Goal: Information Seeking & Learning: Learn about a topic

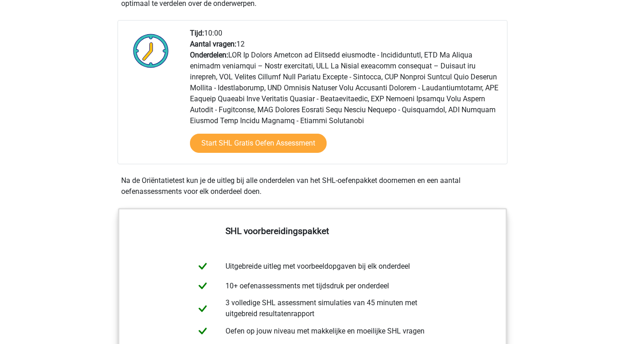
scroll to position [237, 0]
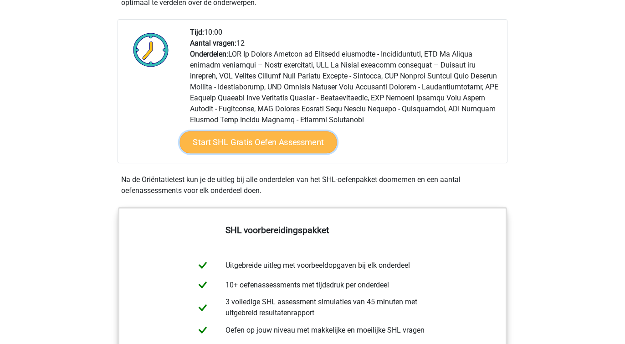
click at [241, 147] on link "Start SHL Gratis Oefen Assessment" at bounding box center [258, 142] width 157 height 22
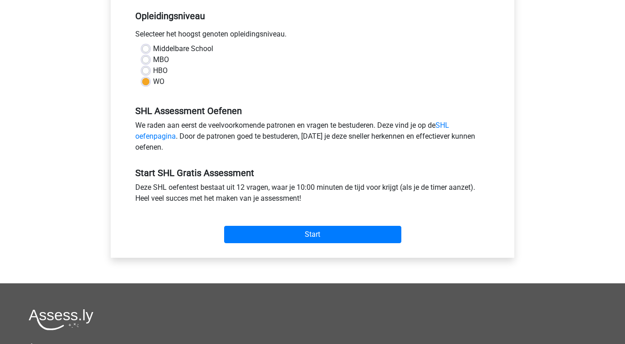
scroll to position [271, 0]
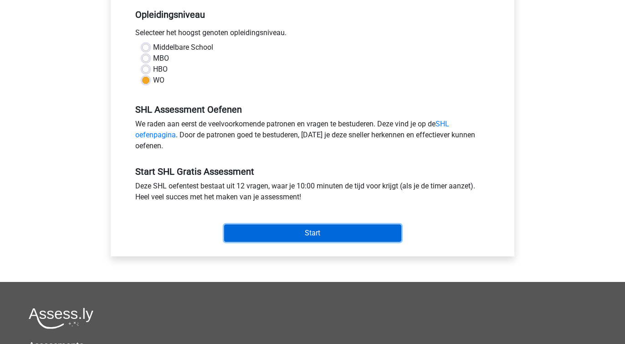
click at [283, 228] on input "Start" at bounding box center [312, 232] width 177 height 17
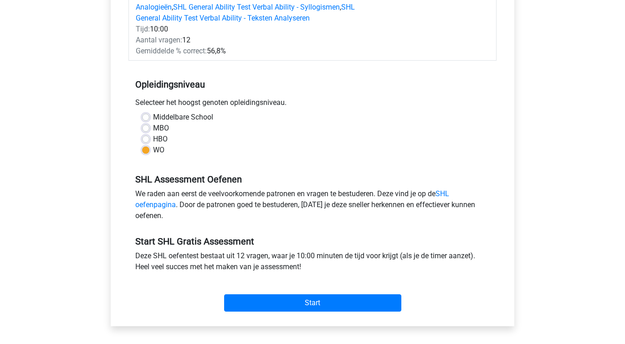
scroll to position [0, 0]
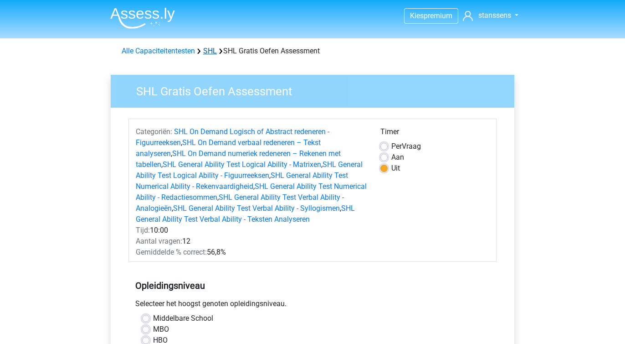
click at [213, 52] on link "SHL" at bounding box center [210, 50] width 14 height 9
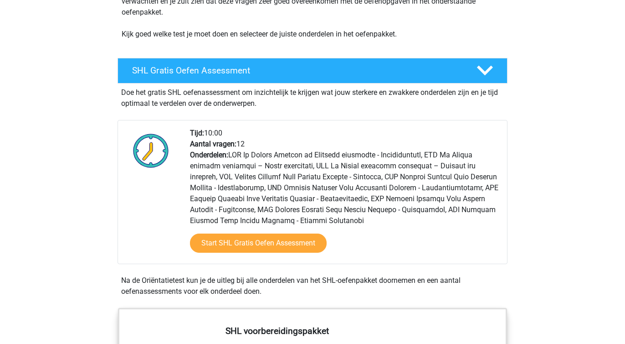
scroll to position [139, 0]
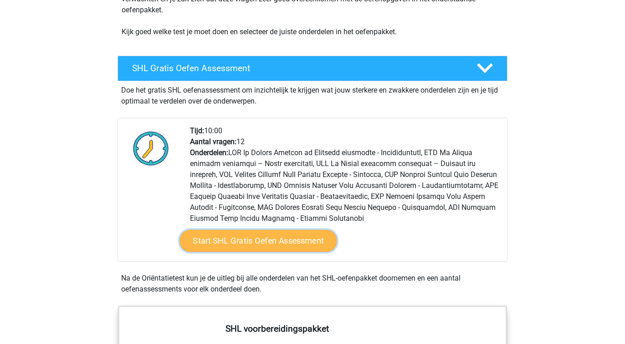
click at [236, 241] on link "Start SHL Gratis Oefen Assessment" at bounding box center [258, 241] width 157 height 22
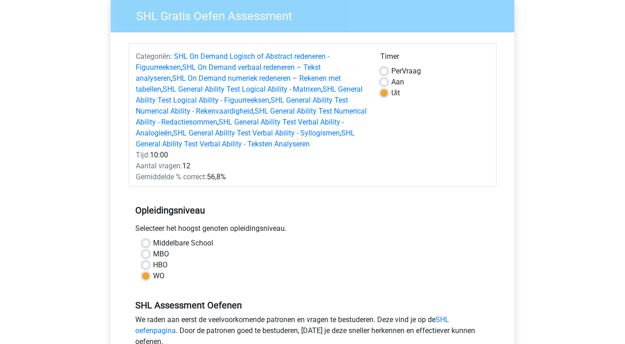
scroll to position [152, 0]
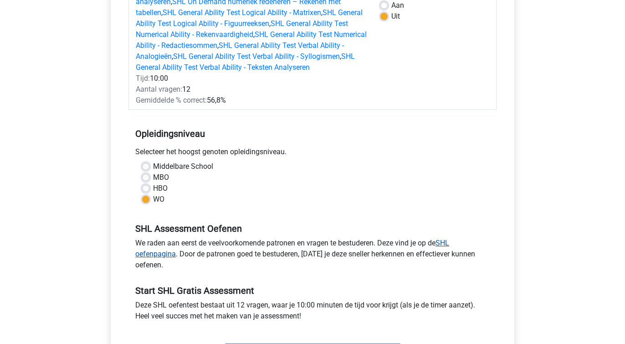
click at [159, 256] on link "SHL oefenpagina" at bounding box center [292, 248] width 314 height 20
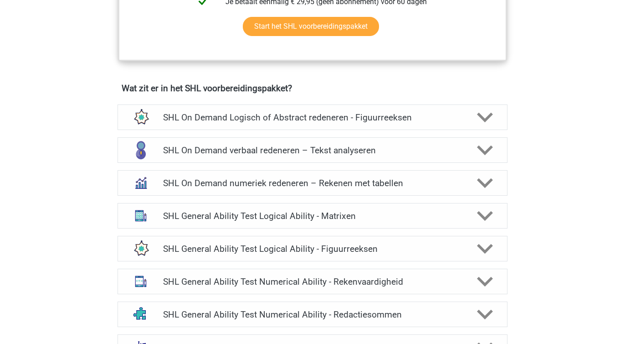
scroll to position [587, 0]
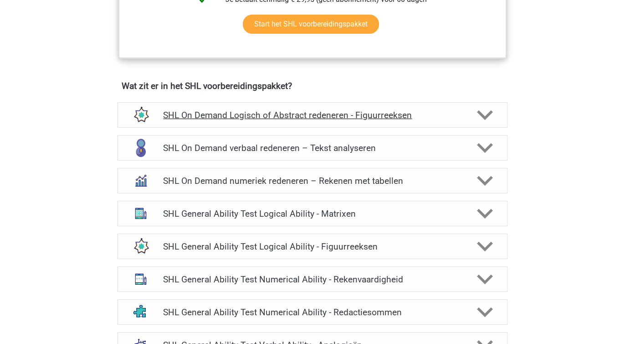
click at [266, 114] on h4 "SHL On Demand Logisch of Abstract redeneren - Figuurreeksen" at bounding box center [312, 115] width 299 height 10
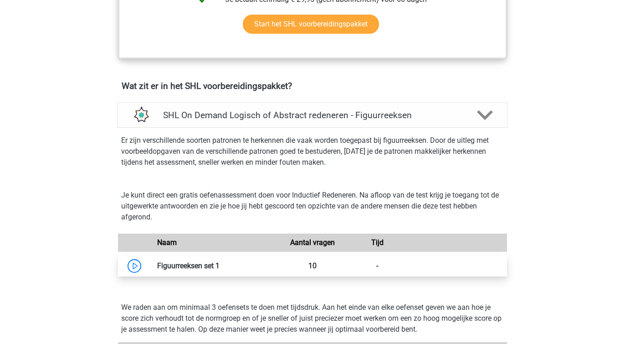
click at [220, 265] on link at bounding box center [220, 265] width 0 height 9
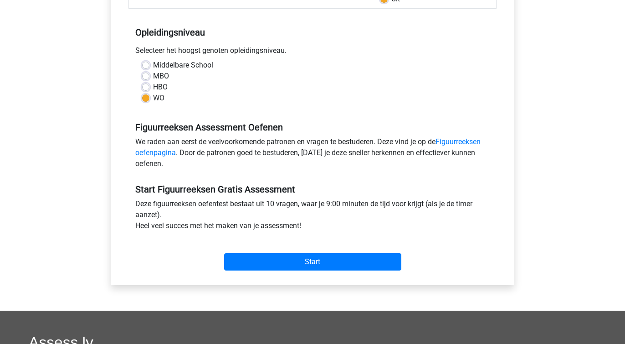
scroll to position [170, 0]
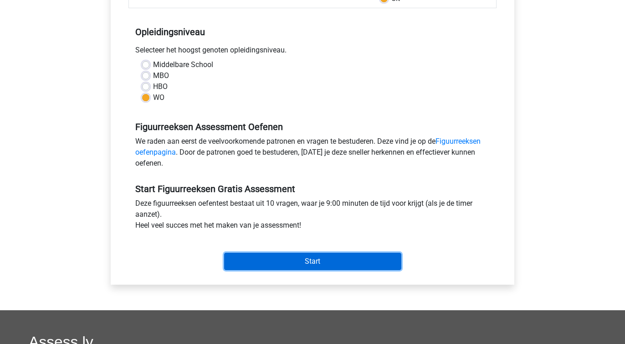
click at [303, 263] on input "Start" at bounding box center [312, 260] width 177 height 17
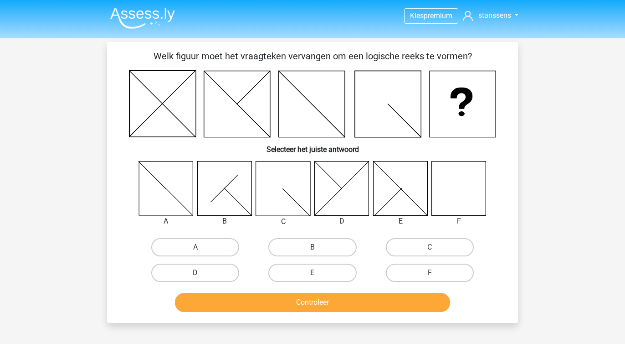
drag, startPoint x: 408, startPoint y: 275, endPoint x: 380, endPoint y: 286, distance: 30.5
click at [408, 275] on label "F" at bounding box center [430, 272] width 88 height 18
click at [430, 275] on input "F" at bounding box center [433, 276] width 6 height 6
radio input "true"
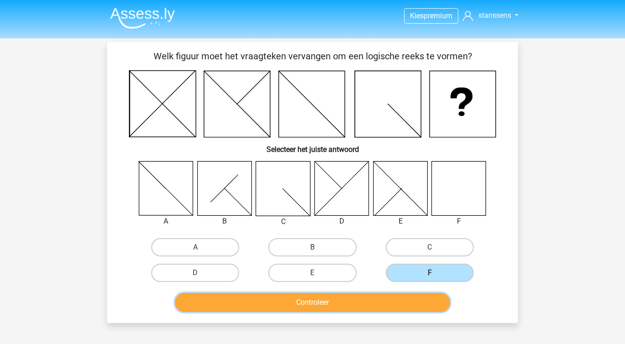
click at [335, 307] on button "Controleer" at bounding box center [313, 302] width 276 height 19
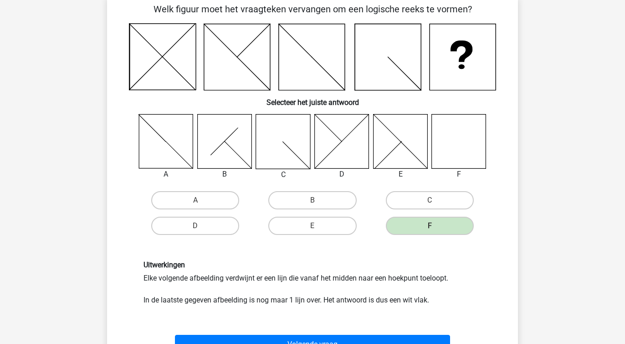
scroll to position [60, 0]
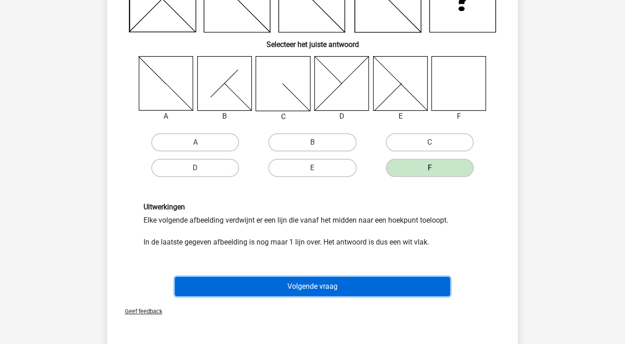
click at [308, 286] on button "Volgende vraag" at bounding box center [313, 286] width 276 height 19
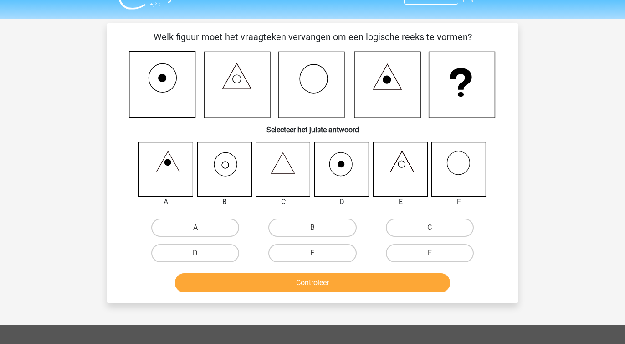
scroll to position [0, 0]
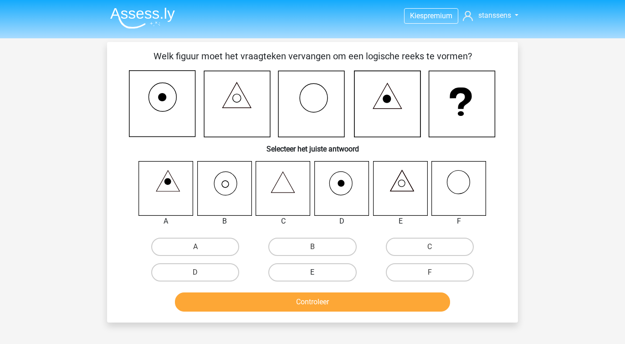
drag, startPoint x: 303, startPoint y: 251, endPoint x: 309, endPoint y: 265, distance: 15.9
click at [303, 251] on label "B" at bounding box center [312, 246] width 88 height 18
click at [313, 251] on input "B" at bounding box center [316, 250] width 6 height 6
radio input "true"
click at [318, 300] on button "Controleer" at bounding box center [313, 301] width 276 height 19
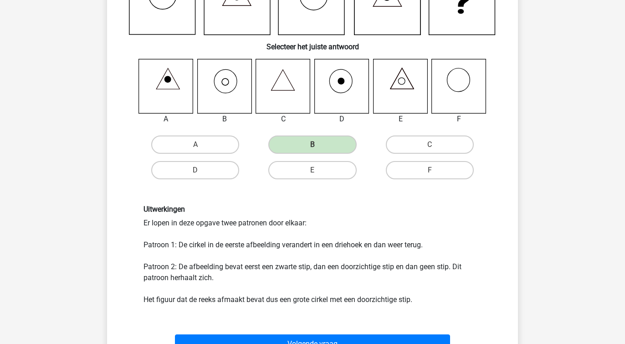
scroll to position [103, 0]
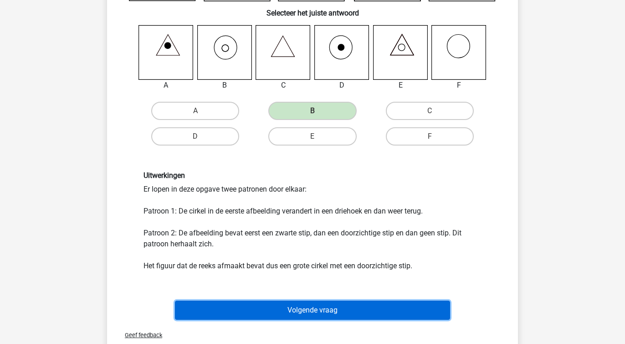
click at [305, 310] on button "Volgende vraag" at bounding box center [313, 309] width 276 height 19
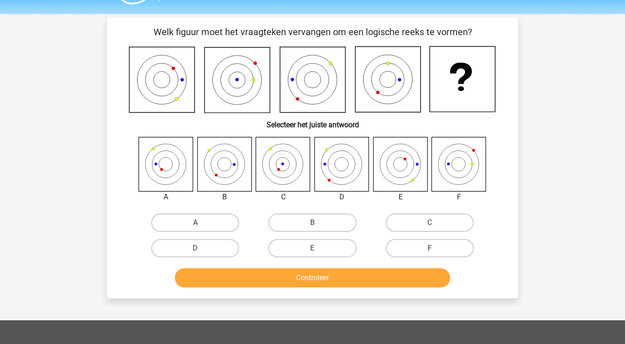
scroll to position [17, 0]
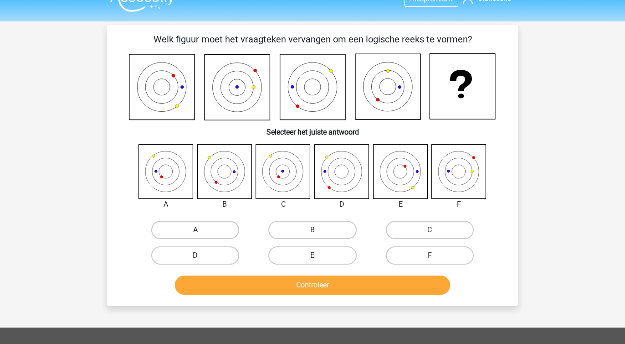
click at [203, 228] on label "A" at bounding box center [195, 230] width 88 height 18
click at [201, 230] on input "A" at bounding box center [199, 233] width 6 height 6
radio input "true"
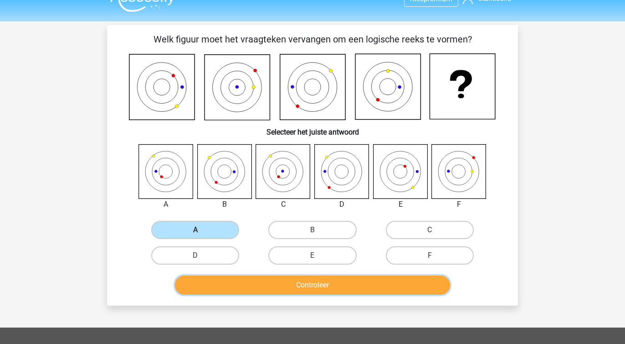
click at [295, 294] on button "Controleer" at bounding box center [313, 284] width 276 height 19
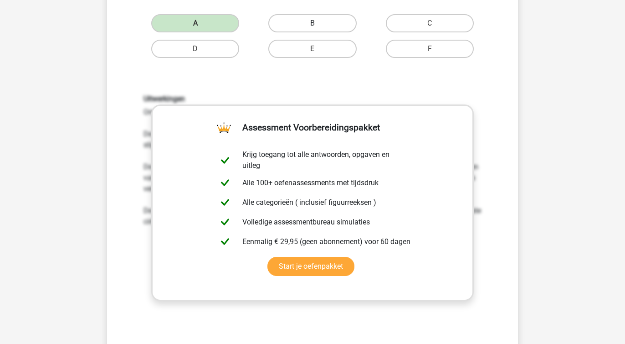
scroll to position [223, 0]
click at [305, 269] on link "Start je oefenpakket" at bounding box center [311, 266] width 87 height 19
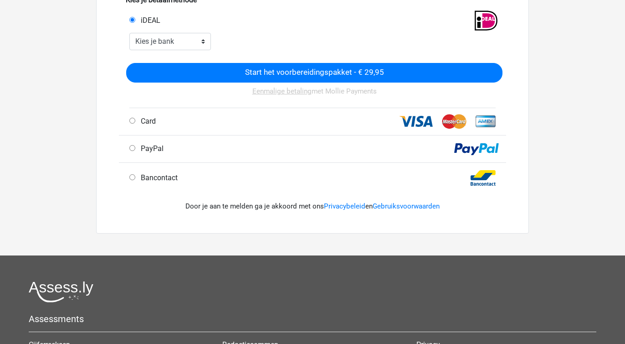
scroll to position [235, 0]
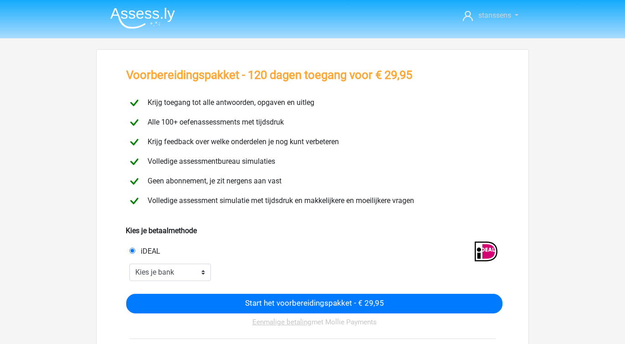
click at [498, 13] on span "stanssens" at bounding box center [495, 15] width 33 height 9
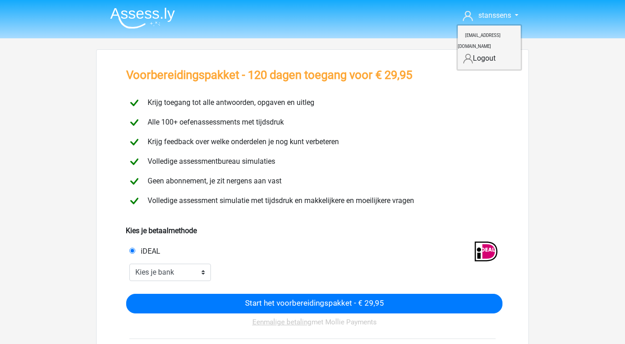
click at [270, 194] on div "Volledige assessment simulatie met tijdsdruk en makkelijkere en moeilijkere vra…" at bounding box center [312, 201] width 386 height 16
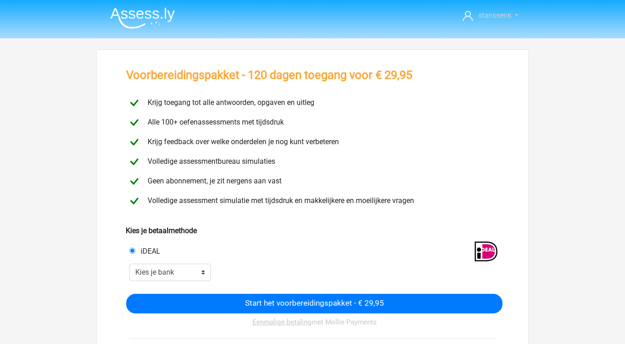
click at [490, 15] on span "stanssens" at bounding box center [495, 15] width 33 height 9
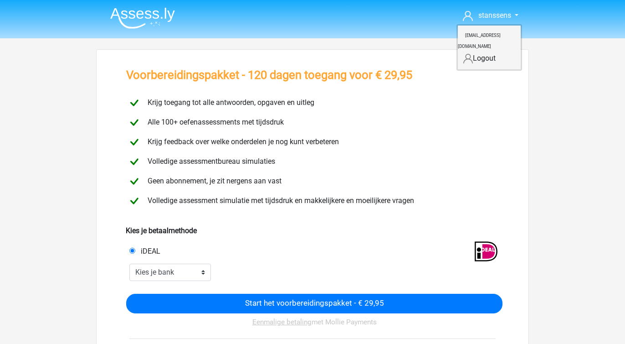
click at [476, 36] on small "[EMAIL_ADDRESS][DOMAIN_NAME]" at bounding box center [479, 41] width 43 height 31
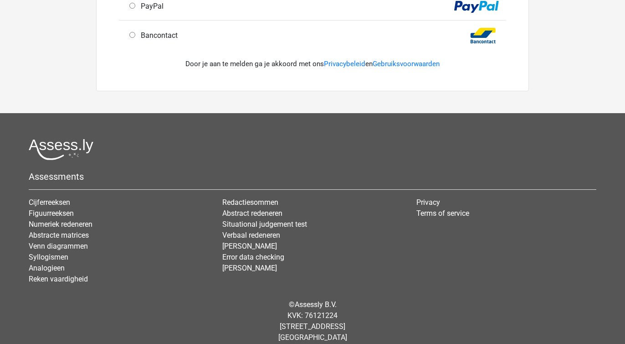
scroll to position [368, 0]
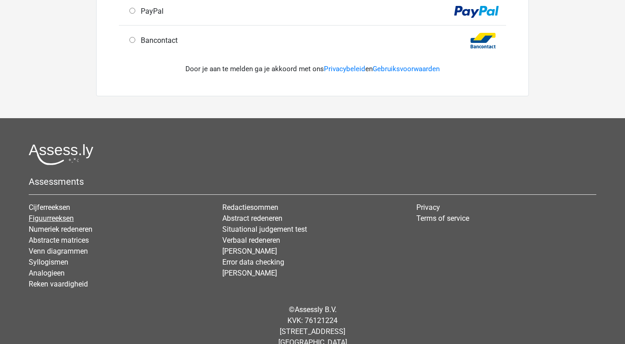
click at [46, 216] on link "Figuurreeksen" at bounding box center [51, 218] width 45 height 9
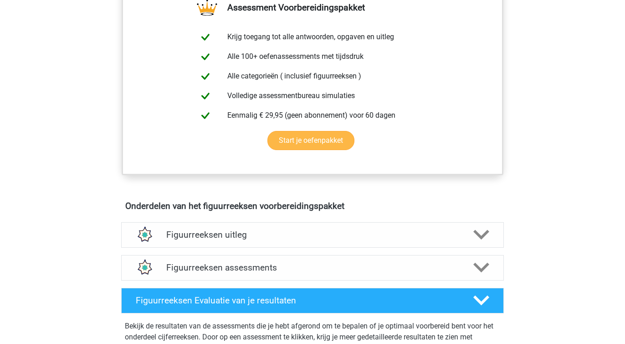
scroll to position [365, 0]
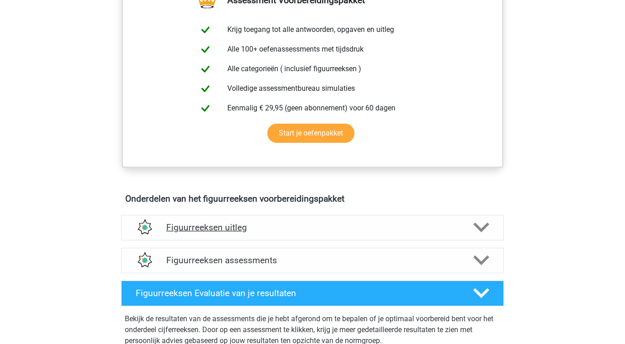
click at [220, 228] on h4 "Figuurreeksen uitleg" at bounding box center [312, 227] width 293 height 10
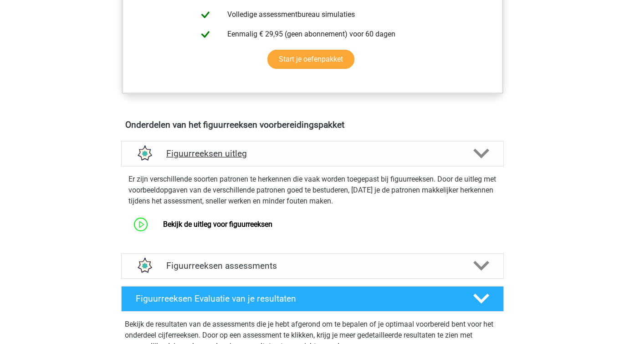
scroll to position [442, 0]
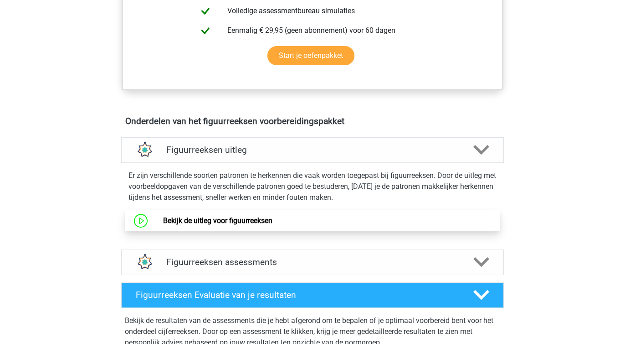
click at [224, 221] on link "Bekijk de uitleg voor figuurreeksen" at bounding box center [217, 220] width 109 height 9
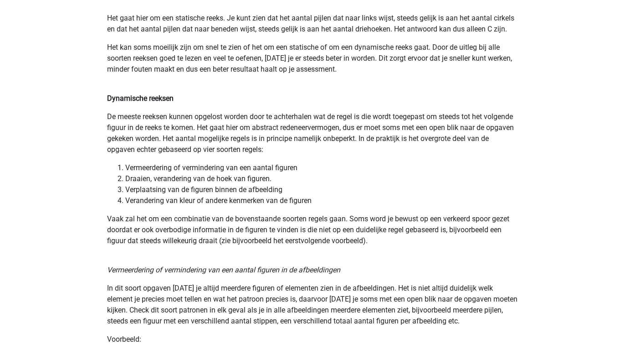
scroll to position [633, 0]
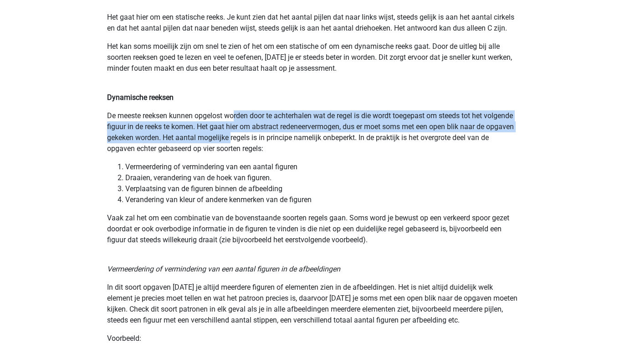
drag, startPoint x: 235, startPoint y: 117, endPoint x: 270, endPoint y: 140, distance: 42.7
click at [270, 140] on p "De meeste reeksen kunnen opgelost worden door te achterhalen wat de regel is di…" at bounding box center [312, 132] width 411 height 44
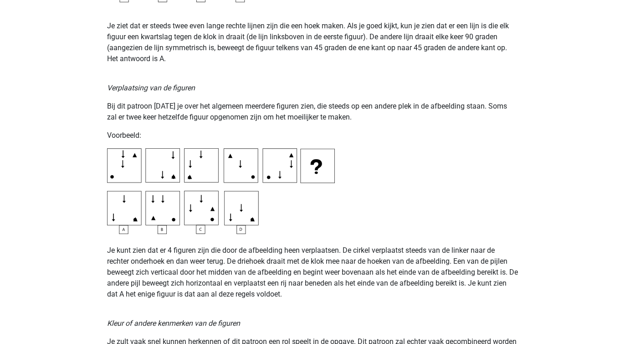
scroll to position [1324, 0]
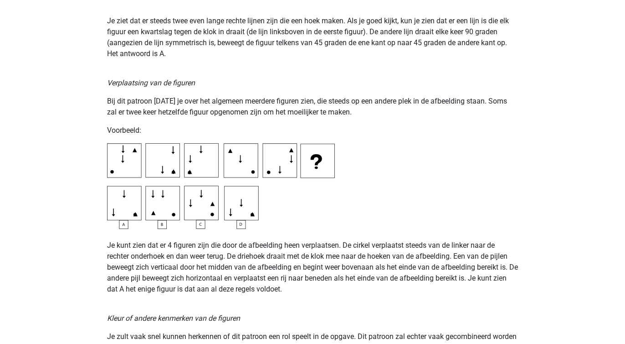
click at [112, 171] on img at bounding box center [221, 186] width 228 height 86
drag, startPoint x: 192, startPoint y: 268, endPoint x: 247, endPoint y: 266, distance: 55.6
click at [247, 266] on p "Je kunt zien dat er 4 figuren zijn die door de afbeelding heen verplaatsen. De …" at bounding box center [312, 262] width 411 height 66
drag, startPoint x: 195, startPoint y: 278, endPoint x: 291, endPoint y: 278, distance: 96.6
click at [291, 278] on p "Je kunt zien dat er 4 figuren zijn die door de afbeelding heen verplaatsen. De …" at bounding box center [312, 262] width 411 height 66
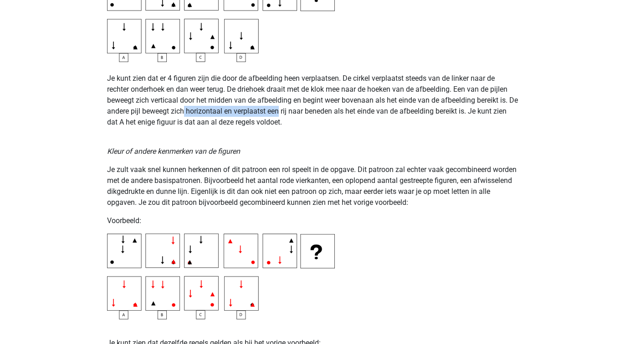
scroll to position [1492, 0]
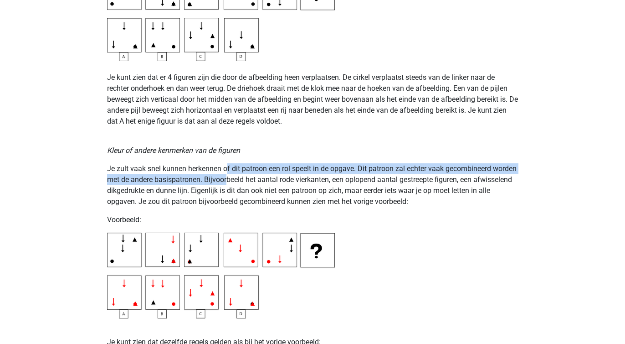
drag, startPoint x: 226, startPoint y: 168, endPoint x: 255, endPoint y: 180, distance: 31.5
click at [255, 180] on p "Je zult vaak snel kunnen herkennen of dit patroon een rol speelt in de opgave. …" at bounding box center [312, 185] width 411 height 44
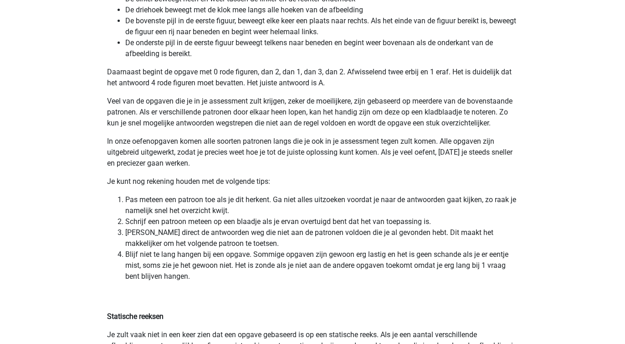
scroll to position [1854, 0]
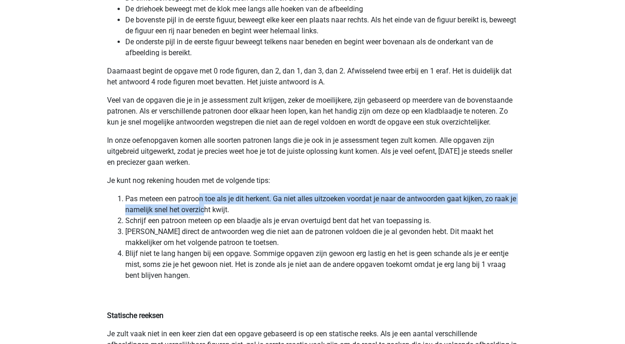
drag, startPoint x: 199, startPoint y: 199, endPoint x: 214, endPoint y: 207, distance: 16.5
click at [214, 207] on li "Pas meteen een patroon toe als je dit herkent. Ga niet alles uitzoeken voordat …" at bounding box center [321, 204] width 393 height 22
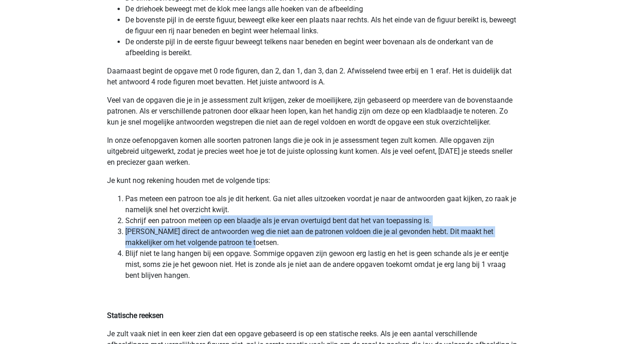
drag, startPoint x: 202, startPoint y: 221, endPoint x: 245, endPoint y: 238, distance: 46.2
click at [245, 238] on ol "Pas meteen een patroon toe als je dit herkent. Ga niet alles uitzoeken voordat …" at bounding box center [312, 237] width 411 height 88
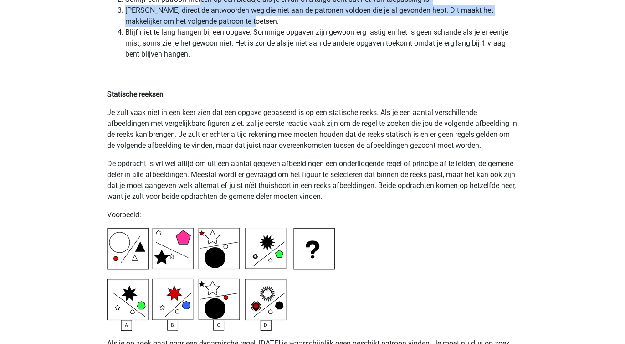
scroll to position [2075, 0]
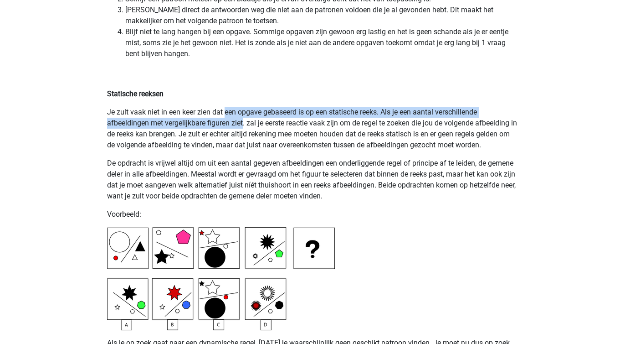
drag, startPoint x: 227, startPoint y: 110, endPoint x: 244, endPoint y: 121, distance: 21.1
click at [244, 121] on p "Je zult vaak niet in een keer zien dat een opgave gebaseerd is op een statische…" at bounding box center [312, 129] width 411 height 44
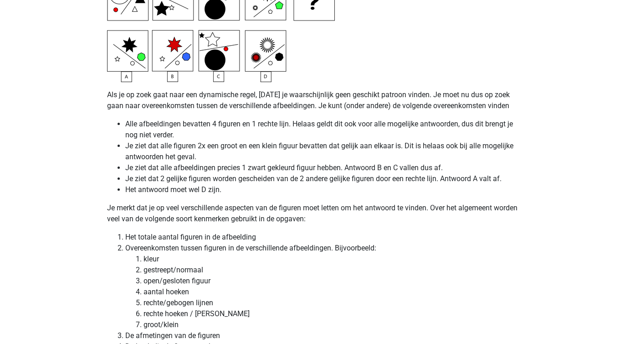
scroll to position [2325, 0]
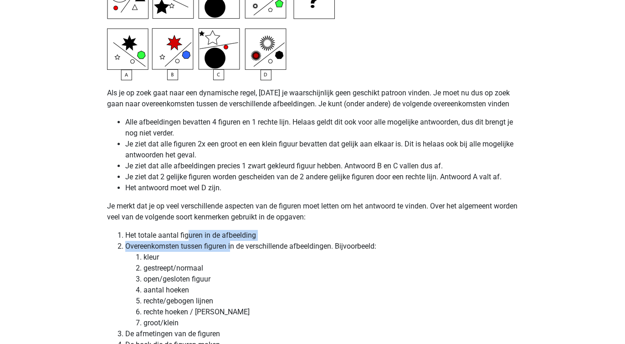
drag, startPoint x: 188, startPoint y: 235, endPoint x: 232, endPoint y: 249, distance: 45.8
click at [232, 249] on ol "Het totale aantal figuren in de afbeelding Overeenkomsten tussen figuren in de …" at bounding box center [312, 306] width 411 height 153
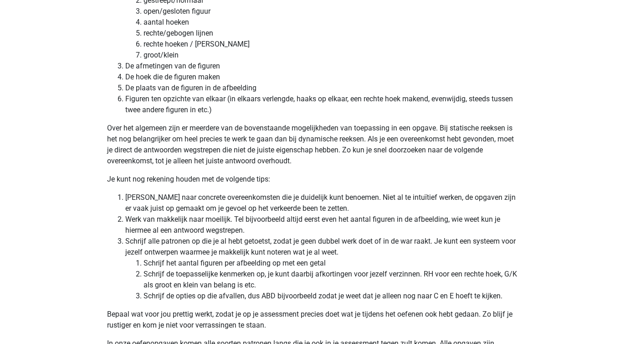
scroll to position [2593, 0]
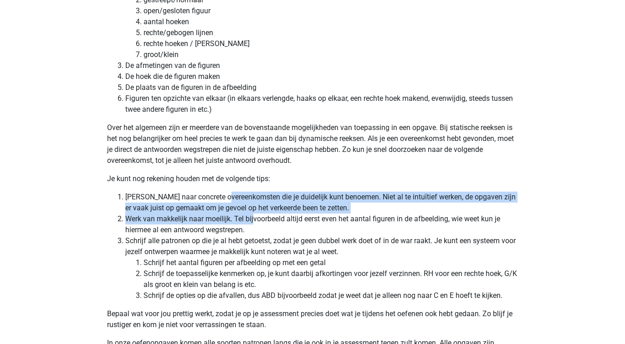
drag, startPoint x: 228, startPoint y: 196, endPoint x: 254, endPoint y: 221, distance: 35.8
click at [254, 221] on ol "Zoek naar concrete overeenkomsten die je duidelijk kunt benoemen. Niet al te in…" at bounding box center [312, 245] width 411 height 109
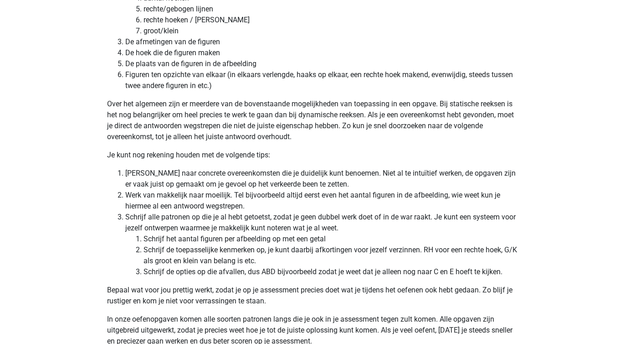
click at [270, 196] on li "Werk van makkelijk naar moeilijk. Tel bijvoorbeeld altijd eerst even het aantal…" at bounding box center [321, 201] width 393 height 22
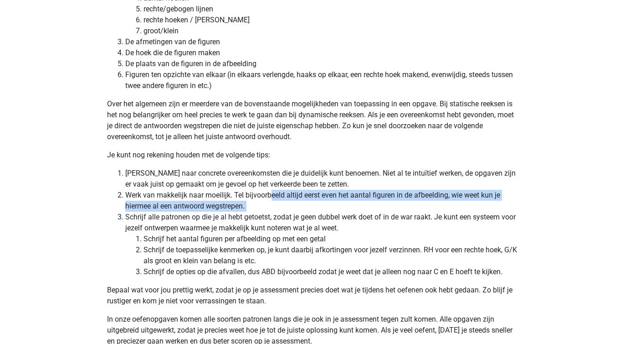
drag, startPoint x: 273, startPoint y: 192, endPoint x: 297, endPoint y: 211, distance: 31.2
click at [297, 211] on ol "Zoek naar concrete overeenkomsten die je duidelijk kunt benoemen. Niet al te in…" at bounding box center [312, 222] width 411 height 109
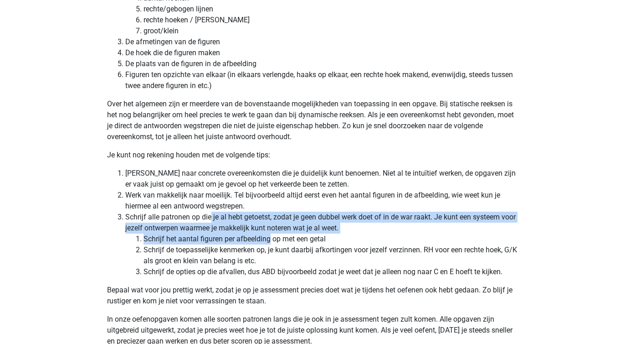
drag, startPoint x: 210, startPoint y: 218, endPoint x: 272, endPoint y: 241, distance: 65.9
click at [272, 241] on li "Schrijf alle patronen op die je al hebt getoetst, zodat je geen dubbel werk doe…" at bounding box center [321, 244] width 393 height 66
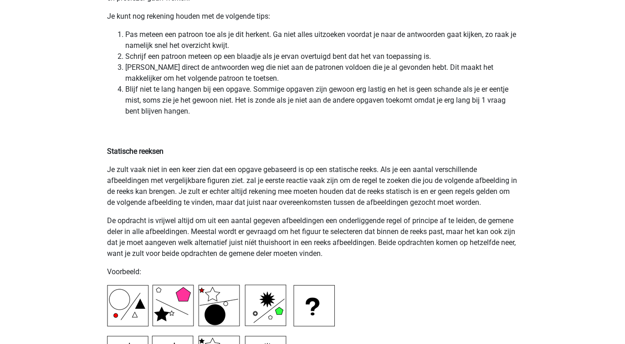
scroll to position [1816, 0]
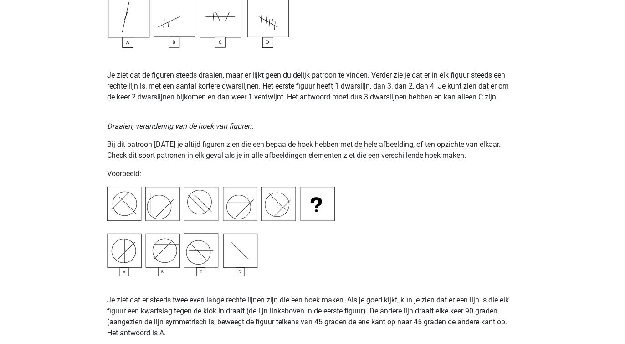
scroll to position [657, 0]
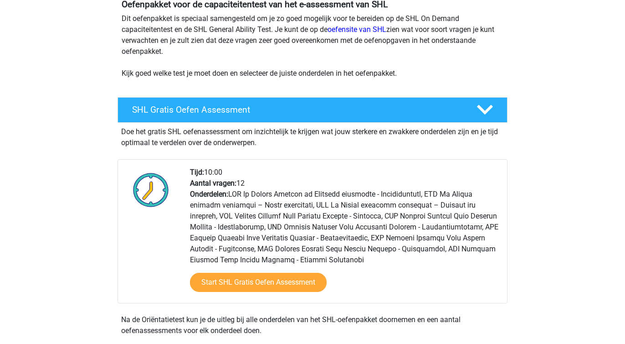
scroll to position [99, 0]
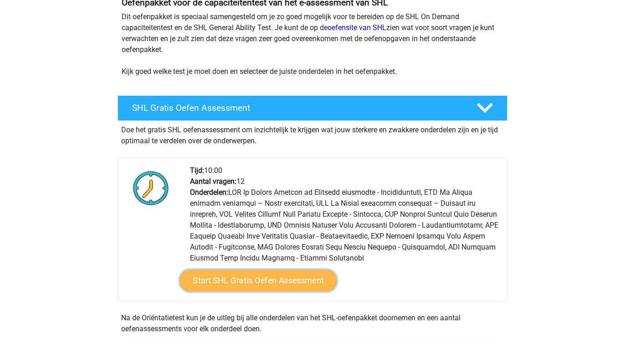
click at [235, 279] on link "Start SHL Gratis Oefen Assessment" at bounding box center [258, 280] width 157 height 22
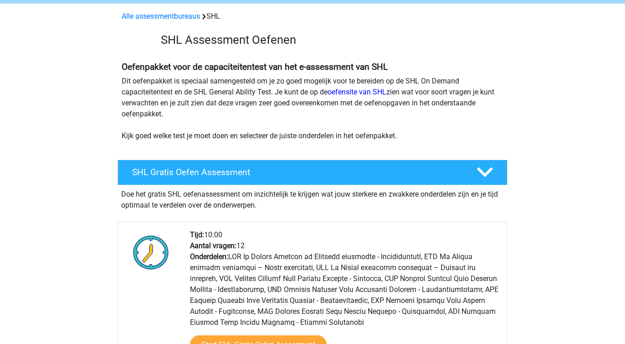
scroll to position [15, 0]
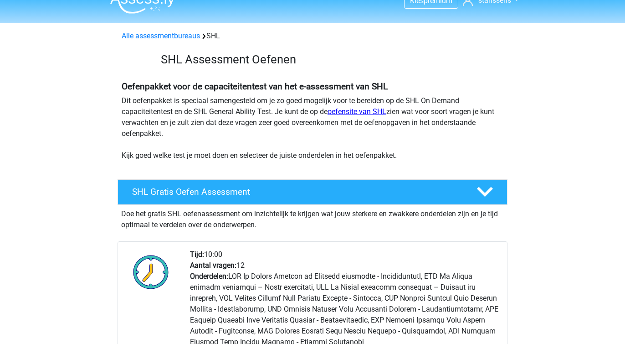
click at [357, 110] on link "oefensite van SHL" at bounding box center [357, 111] width 59 height 9
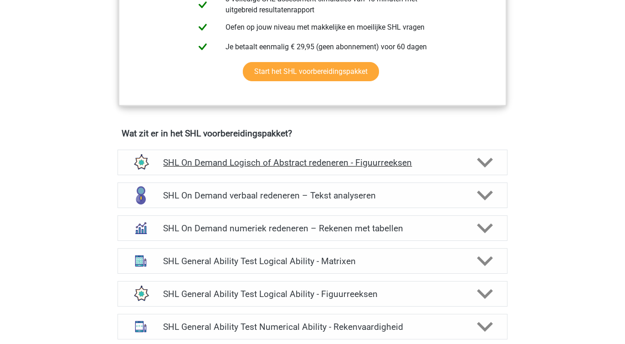
scroll to position [545, 0]
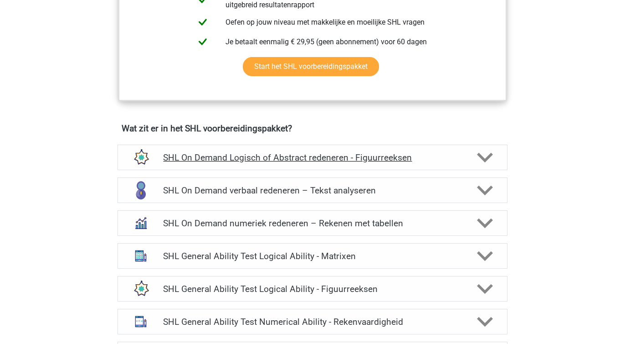
click at [262, 158] on h4 "SHL On Demand Logisch of Abstract redeneren - Figuurreeksen" at bounding box center [312, 157] width 299 height 10
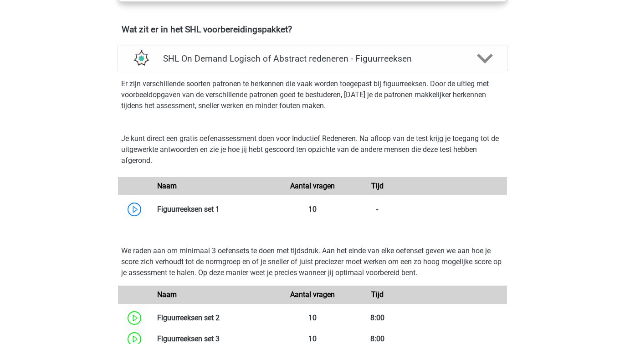
scroll to position [653, 0]
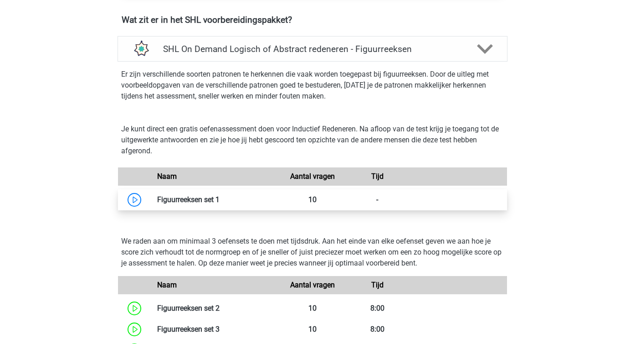
click at [220, 198] on link at bounding box center [220, 199] width 0 height 9
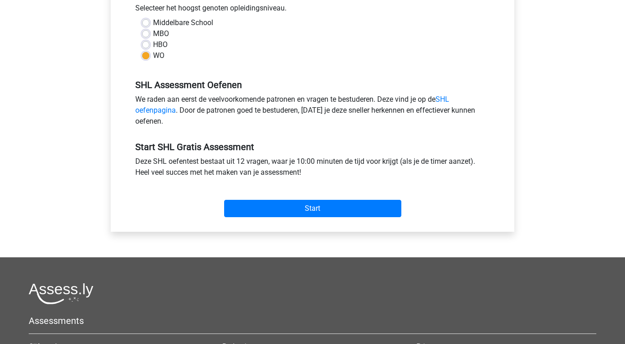
scroll to position [302, 0]
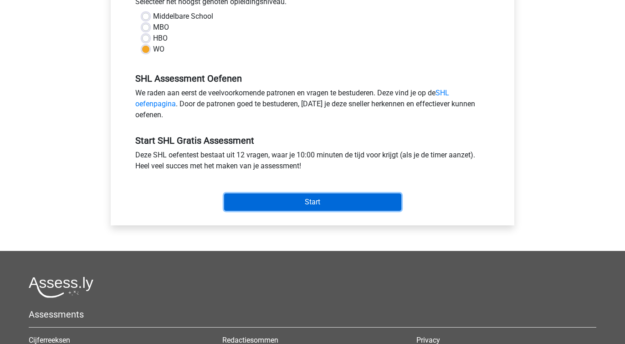
click at [294, 198] on input "Start" at bounding box center [312, 201] width 177 height 17
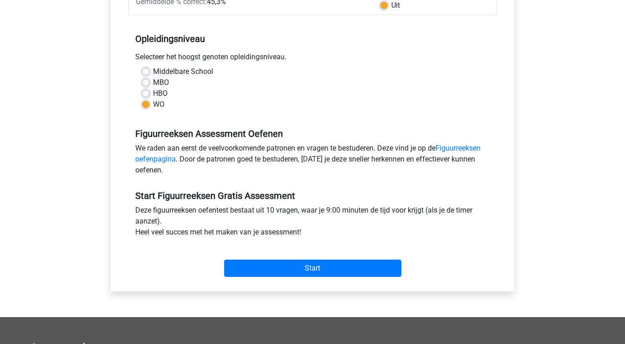
scroll to position [166, 0]
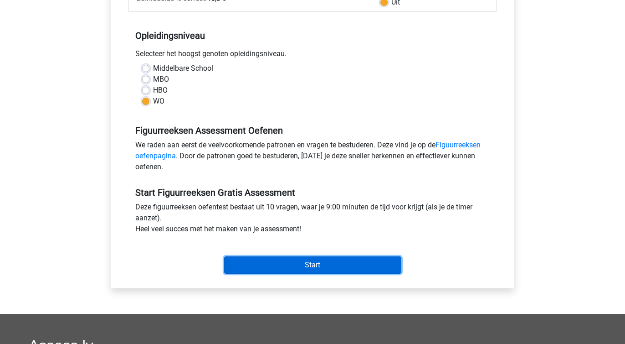
click at [274, 269] on input "Start" at bounding box center [312, 264] width 177 height 17
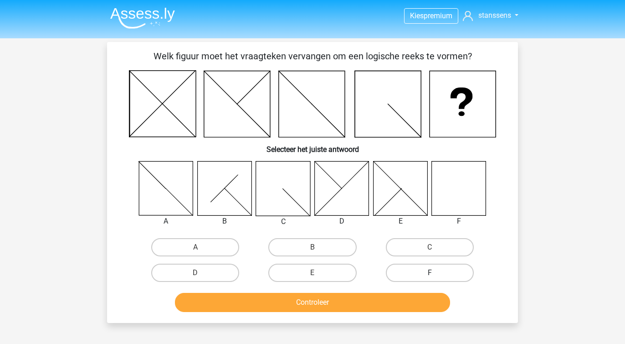
click at [429, 268] on label "F" at bounding box center [430, 272] width 88 height 18
click at [430, 273] on input "F" at bounding box center [433, 276] width 6 height 6
radio input "true"
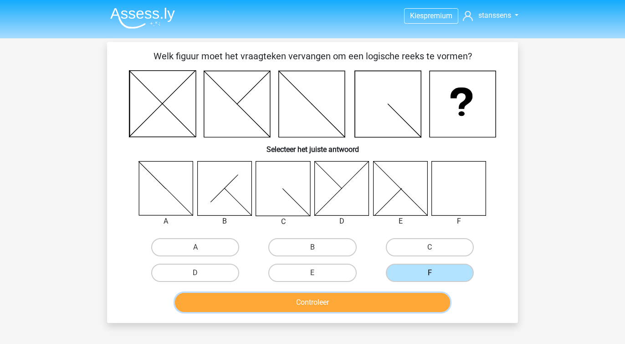
click at [304, 295] on button "Controleer" at bounding box center [313, 302] width 276 height 19
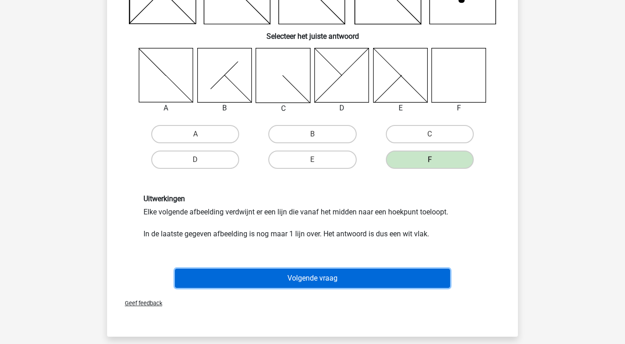
click at [309, 276] on button "Volgende vraag" at bounding box center [313, 277] width 276 height 19
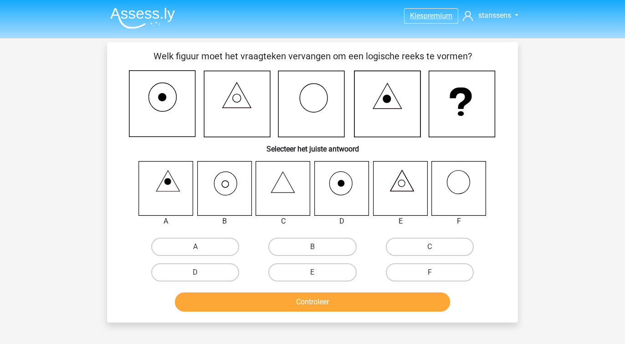
click at [437, 16] on span "premium" at bounding box center [438, 15] width 29 height 9
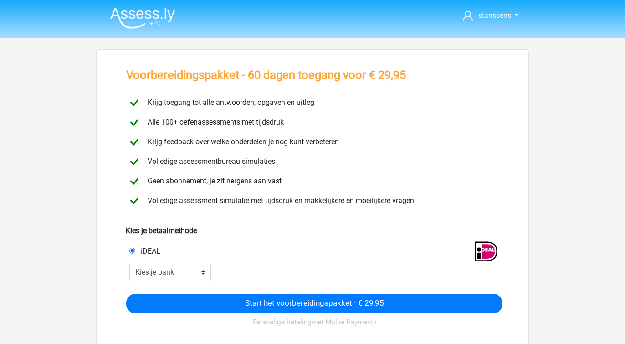
drag, startPoint x: 200, startPoint y: 120, endPoint x: 279, endPoint y: 158, distance: 87.9
click at [279, 158] on div "Krijg toegang tot alle antwoorden, opgaven en uitleg Alle 100+ oefenassessments…" at bounding box center [313, 152] width 380 height 118
click at [177, 177] on span "Geen abonnement, je zit nergens aan vast" at bounding box center [213, 180] width 138 height 9
